Goal: Find specific page/section: Find specific page/section

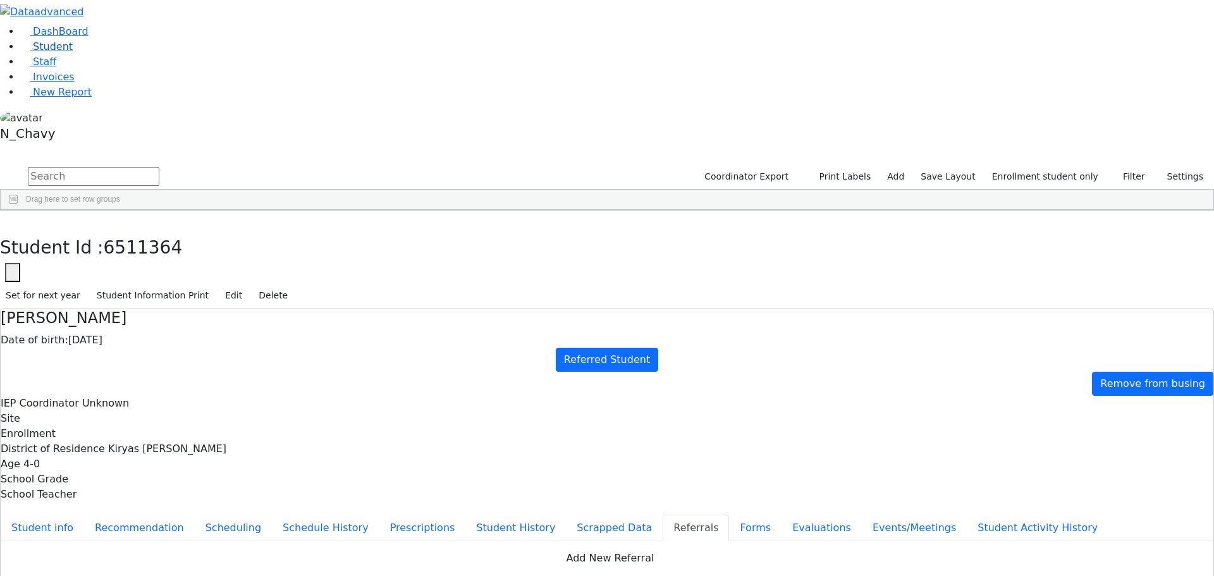
click at [73, 52] on link "Student" at bounding box center [46, 46] width 52 height 12
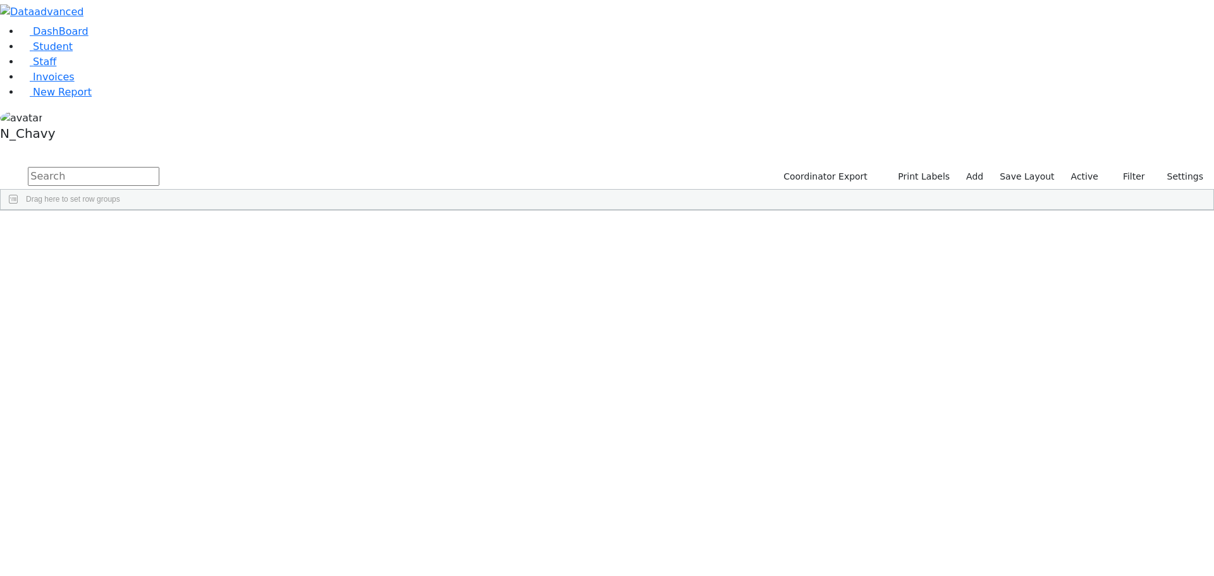
click at [159, 167] on input "text" at bounding box center [94, 176] width 132 height 19
type input "berko"
click at [130, 302] on div "Berkowitz" at bounding box center [96, 311] width 65 height 18
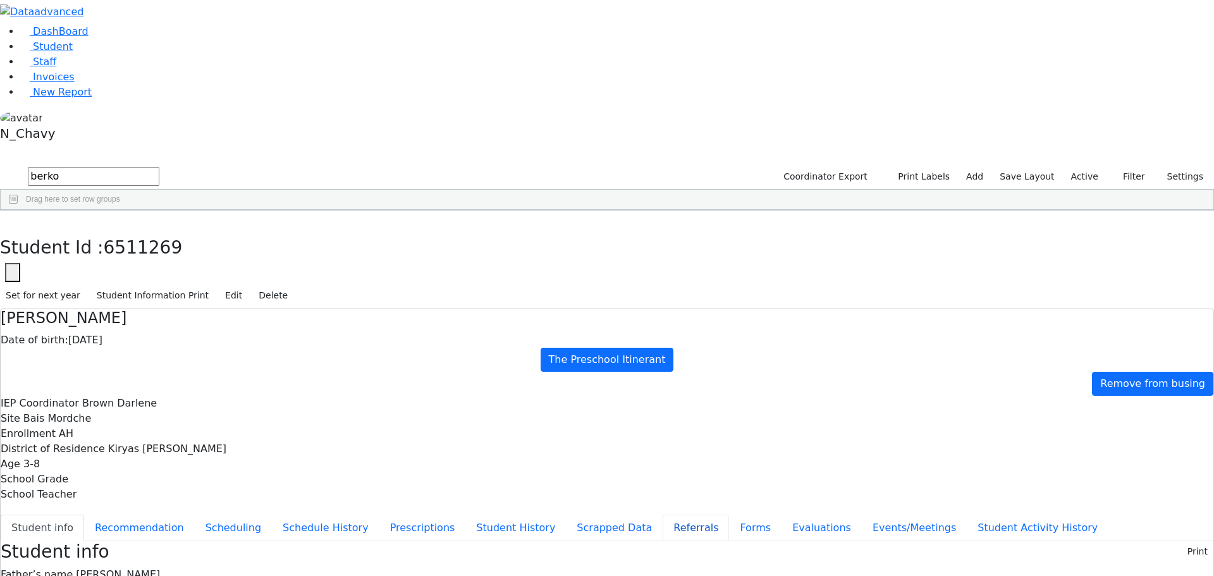
click at [663, 515] on button "Referrals" at bounding box center [696, 528] width 66 height 27
click at [729, 515] on button "Forms" at bounding box center [755, 528] width 52 height 27
type input "Mrs. Sura Berkowitz"
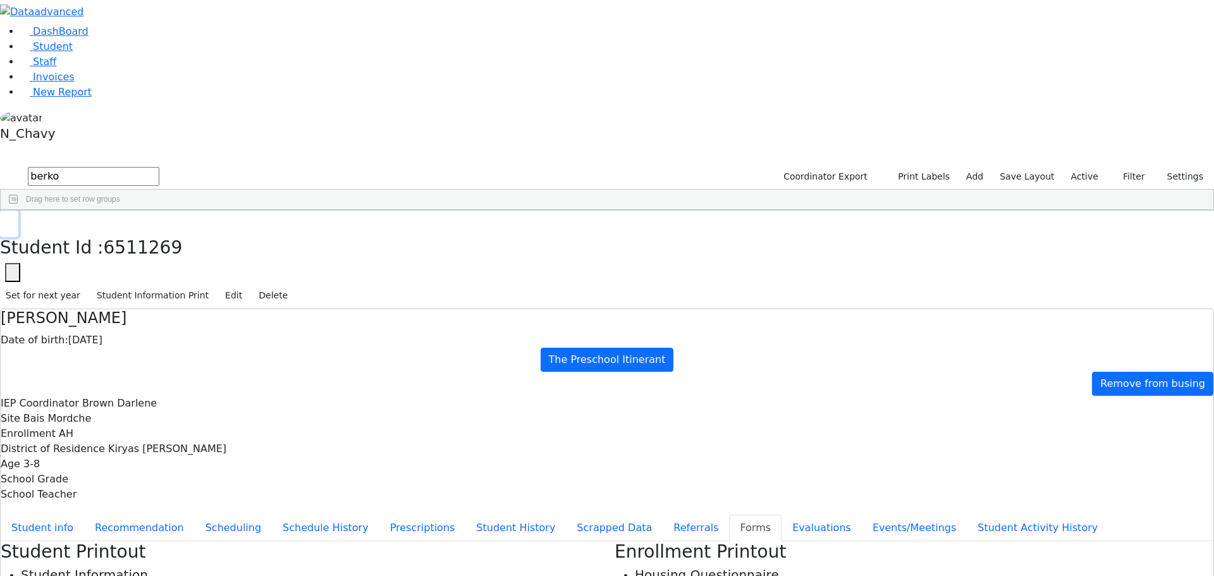
click at [6, 220] on use "button" at bounding box center [6, 220] width 0 height 0
click at [33, 68] on span "Staff" at bounding box center [44, 62] width 23 height 12
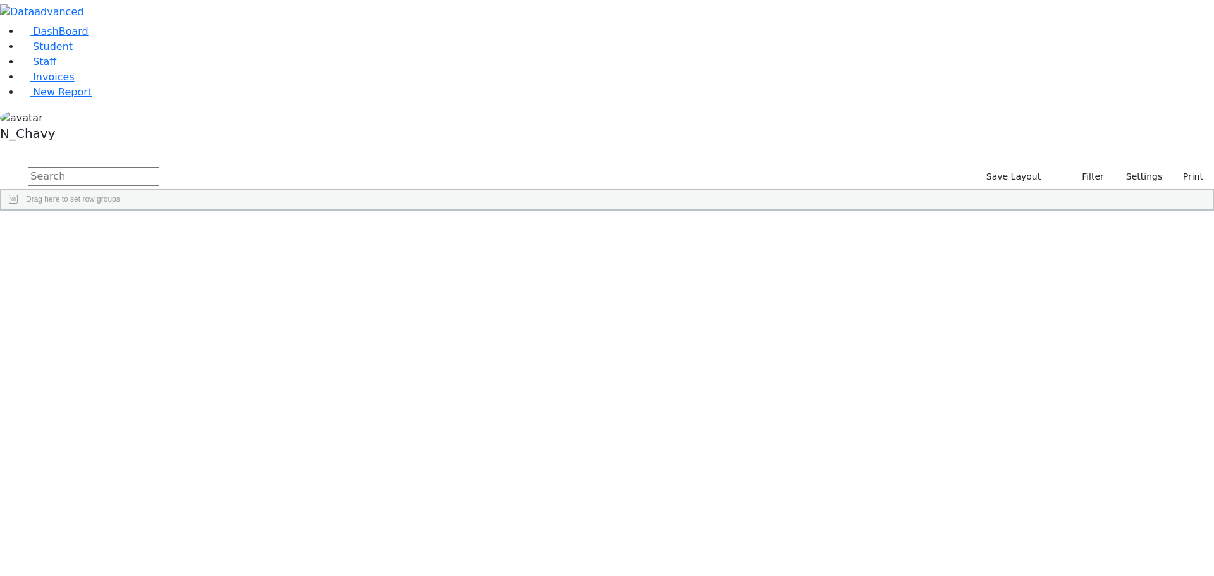
click at [159, 167] on input "text" at bounding box center [94, 176] width 132 height 19
type input "hendy"
click at [33, 52] on span "Student" at bounding box center [53, 46] width 40 height 12
click at [159, 167] on input "text" at bounding box center [94, 176] width 132 height 19
click at [1085, 167] on label "Active" at bounding box center [1084, 177] width 39 height 20
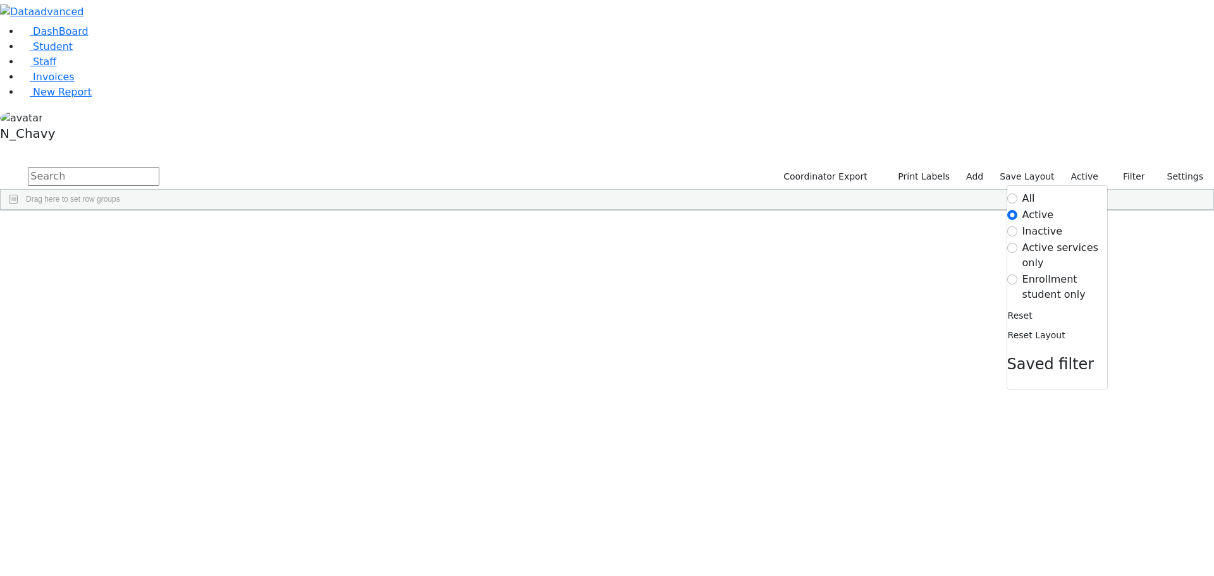
click at [1058, 272] on label "Enrollment student only" at bounding box center [1064, 287] width 85 height 30
click at [1017, 274] on input "Enrollment student only" at bounding box center [1012, 279] width 10 height 10
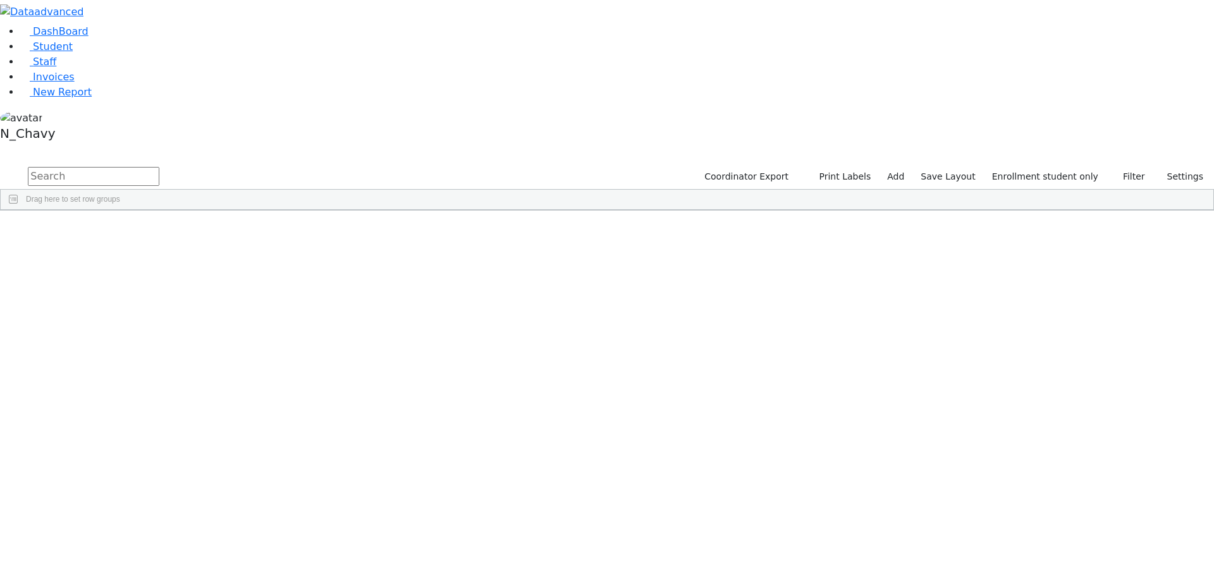
click at [130, 514] on div "[PERSON_NAME]" at bounding box center [96, 523] width 65 height 18
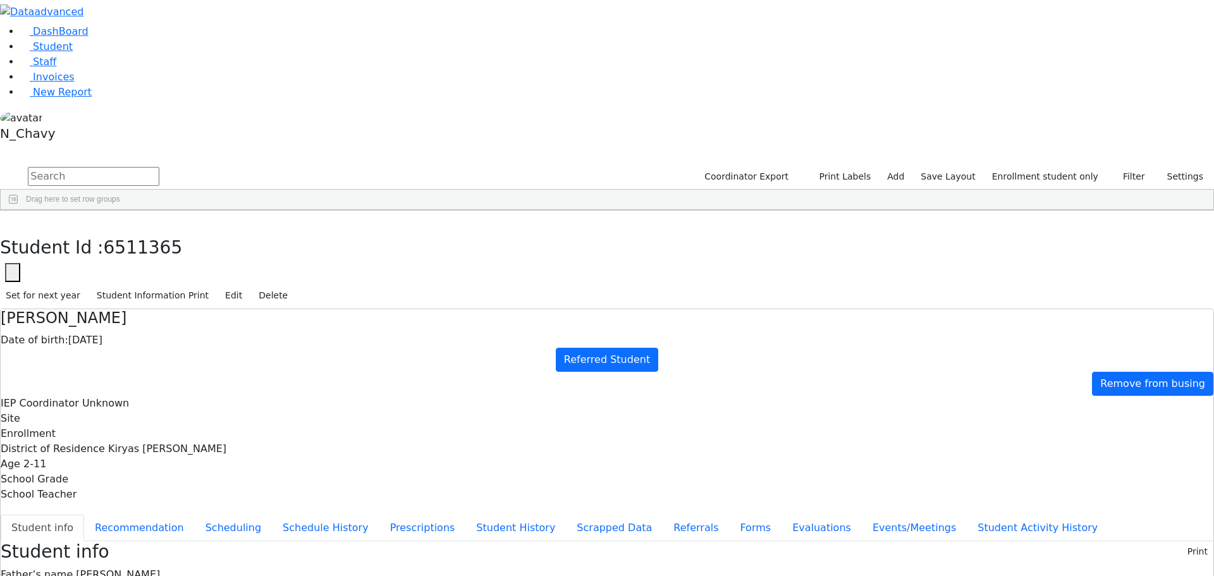
scroll to position [37, 0]
click at [781, 515] on button "Evaluations" at bounding box center [821, 528] width 80 height 27
click at [663, 515] on button "Referrals" at bounding box center [696, 528] width 66 height 27
